Goal: Check status

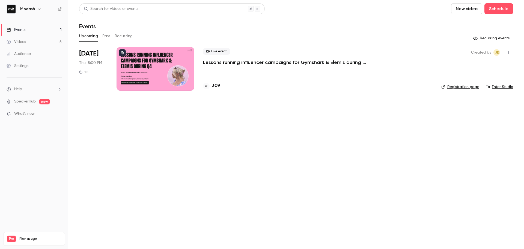
click at [230, 67] on div "Live event Lessons running influencer campaigns for Gymshark & Elemis during Q4…" at bounding box center [317, 69] width 229 height 44
click at [228, 64] on p "Lessons running influencer campaigns for Gymshark & Elemis during Q4" at bounding box center [285, 62] width 164 height 7
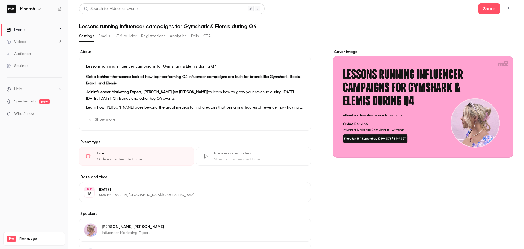
click at [151, 41] on div "Settings Emails UTM builder Registrations Analytics Polls CTA" at bounding box center [144, 37] width 131 height 11
click at [150, 38] on button "Registrations" at bounding box center [153, 36] width 24 height 9
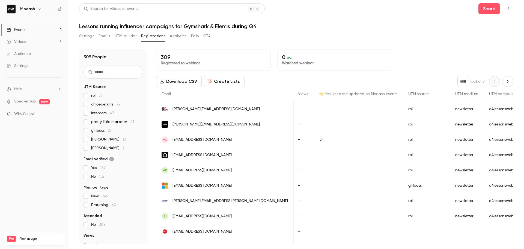
scroll to position [0, 220]
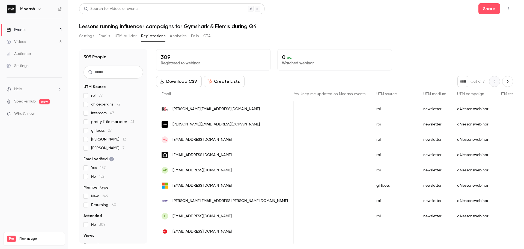
drag, startPoint x: 257, startPoint y: 107, endPoint x: 282, endPoint y: 109, distance: 25.1
